Goal: Go to known website: Go to known website

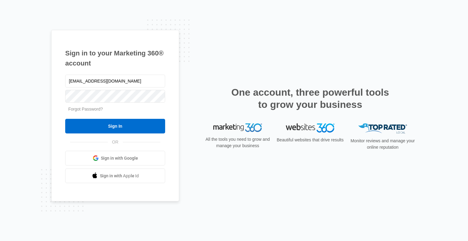
type input "[EMAIL_ADDRESS][DOMAIN_NAME]"
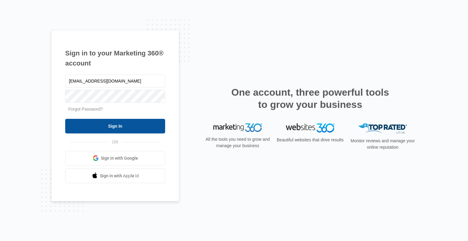
click at [120, 128] on input "Sign In" at bounding box center [115, 126] width 100 height 15
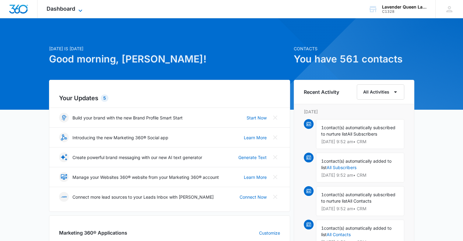
click at [80, 11] on icon at bounding box center [81, 10] width 4 height 2
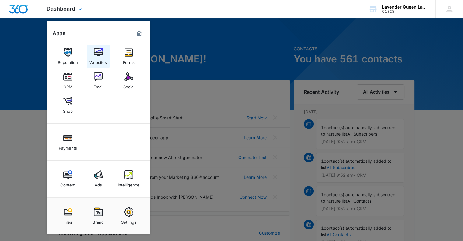
click at [101, 54] on img at bounding box center [98, 52] width 9 height 9
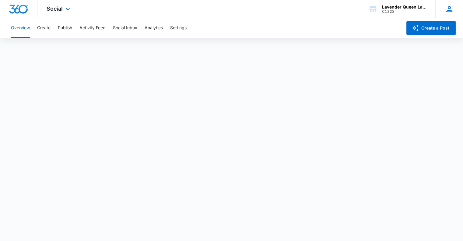
click at [450, 10] on icon at bounding box center [449, 9] width 6 height 6
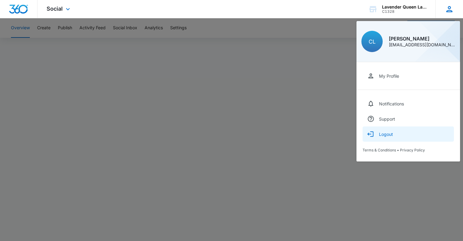
click at [385, 133] on div "Logout" at bounding box center [386, 133] width 14 height 5
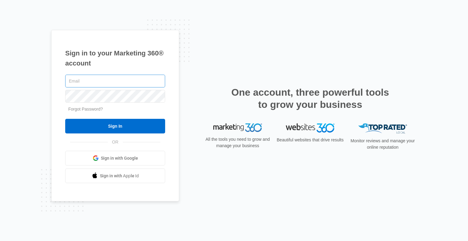
click at [88, 79] on input "text" at bounding box center [115, 81] width 100 height 13
type input "[EMAIL_ADDRESS][DOMAIN_NAME]"
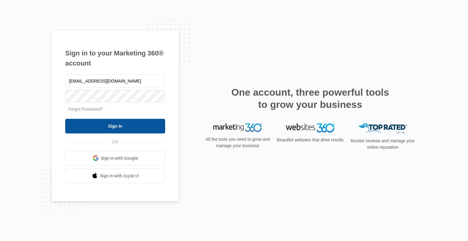
click at [127, 126] on input "Sign In" at bounding box center [115, 126] width 100 height 15
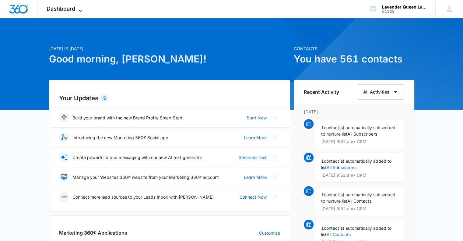
click at [80, 9] on icon at bounding box center [80, 10] width 7 height 7
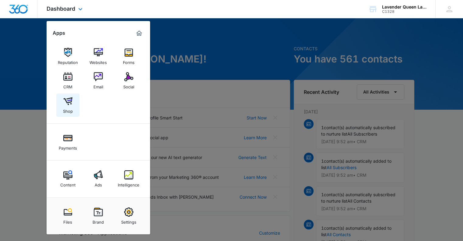
click at [66, 102] on img at bounding box center [67, 100] width 9 height 9
